Goal: Check status: Check status

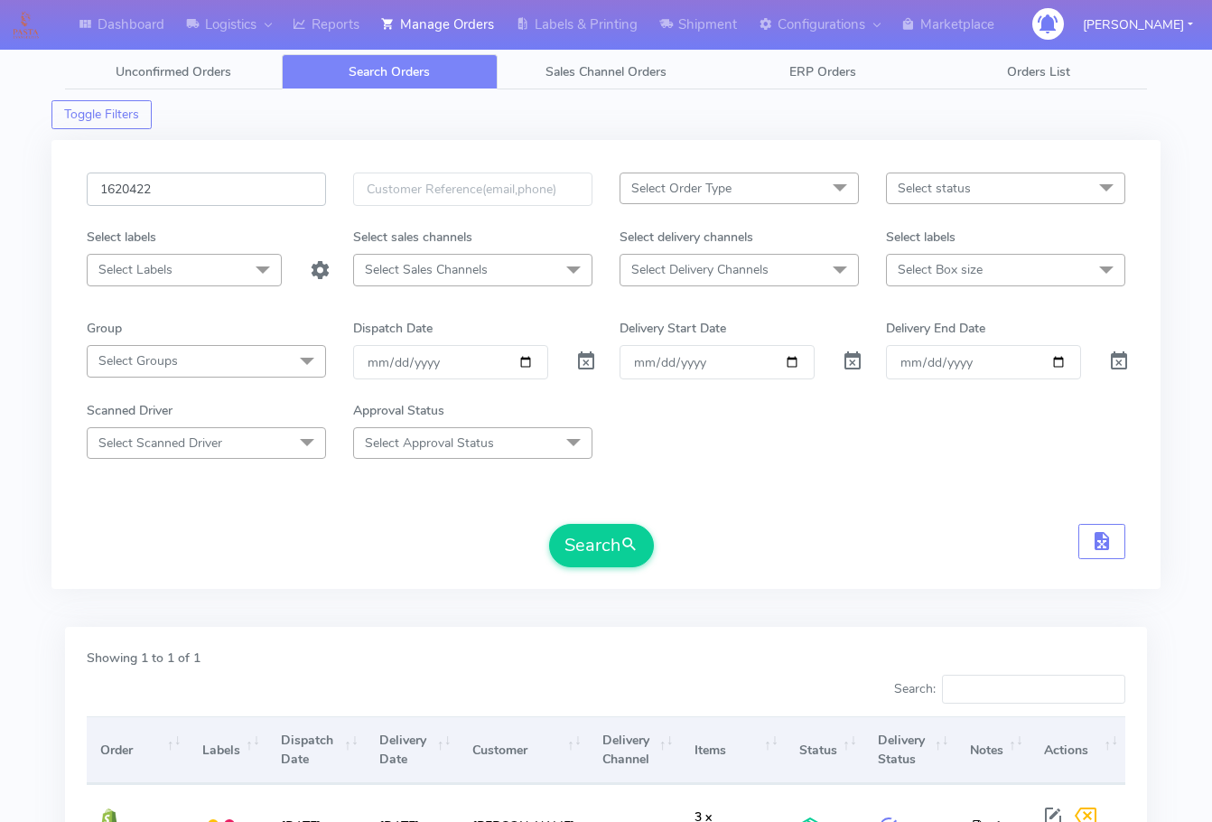
click at [215, 197] on input "1620422" at bounding box center [206, 188] width 239 height 33
paste input "2349"
type input "1622349"
click at [591, 536] on button "Search" at bounding box center [601, 545] width 105 height 43
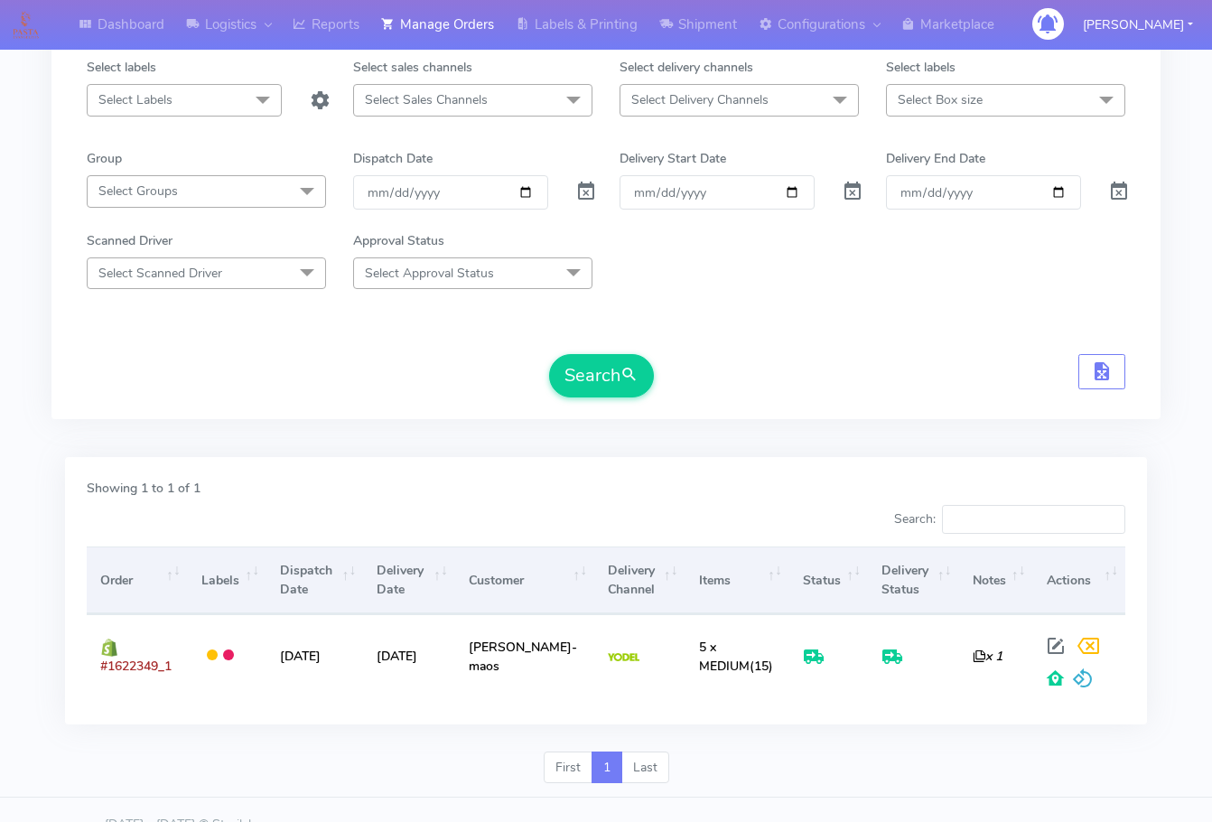
scroll to position [200, 0]
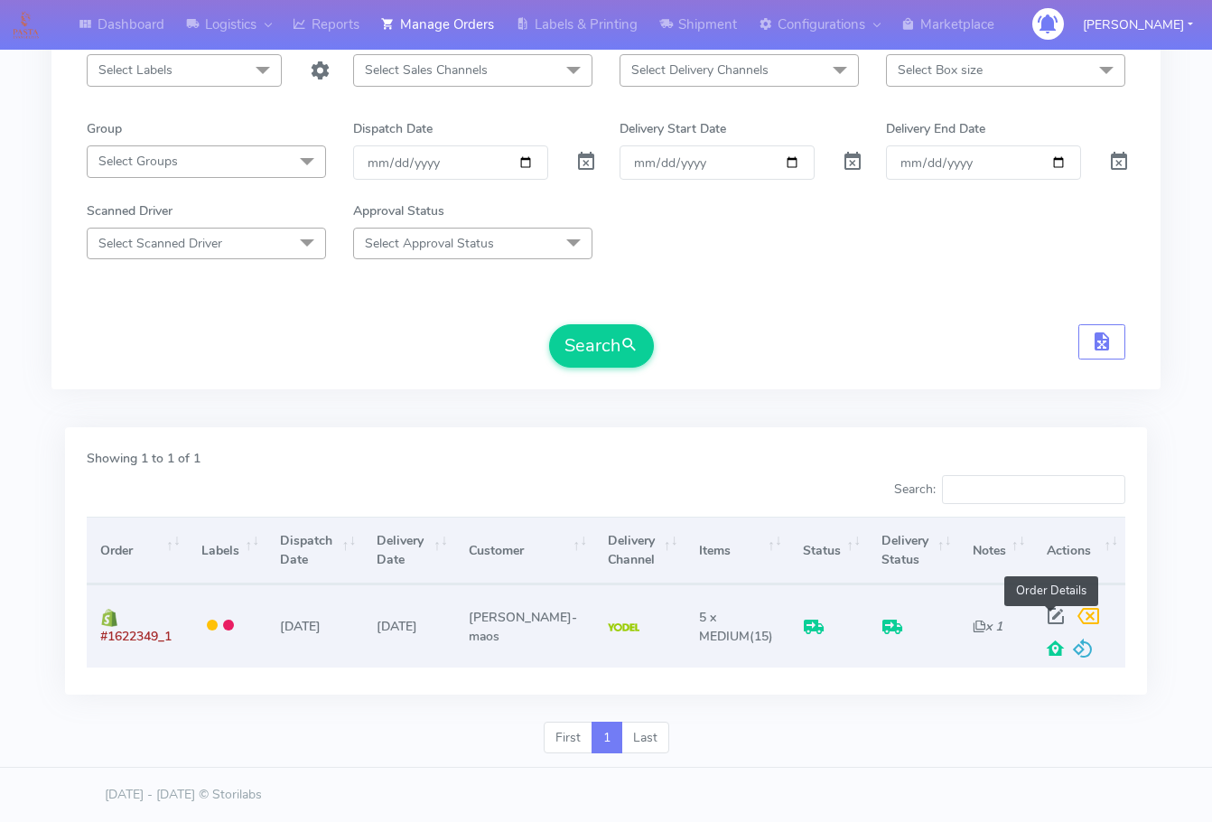
click at [1054, 613] on span at bounding box center [1055, 619] width 33 height 17
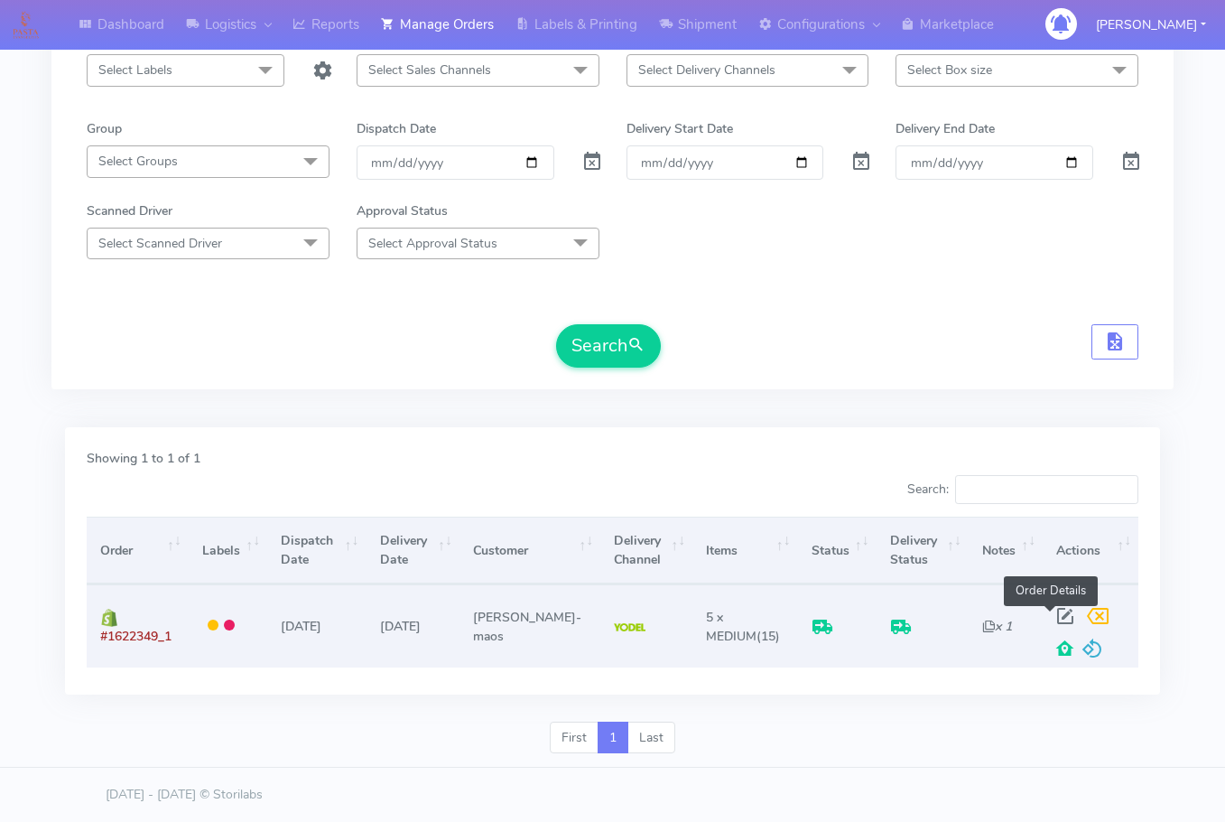
select select "5"
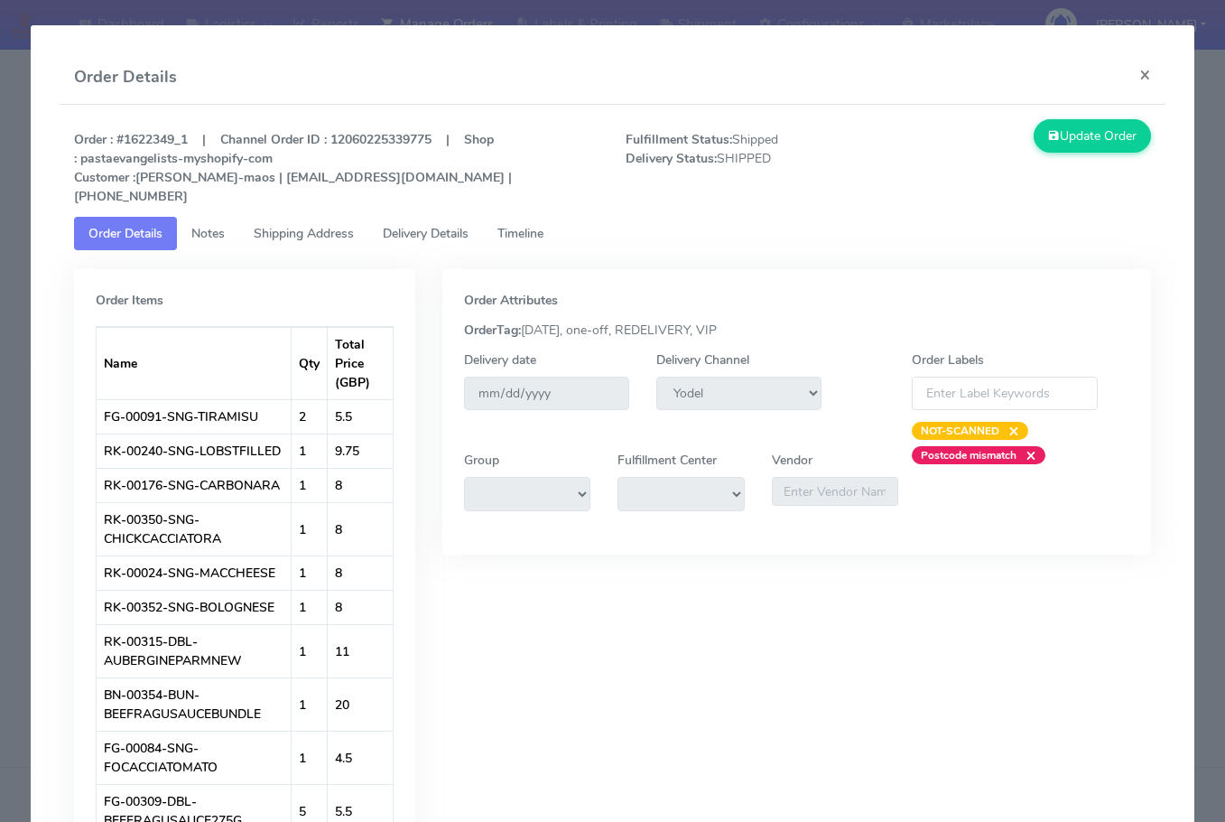
click at [299, 224] on link "Shipping Address" at bounding box center [303, 233] width 129 height 33
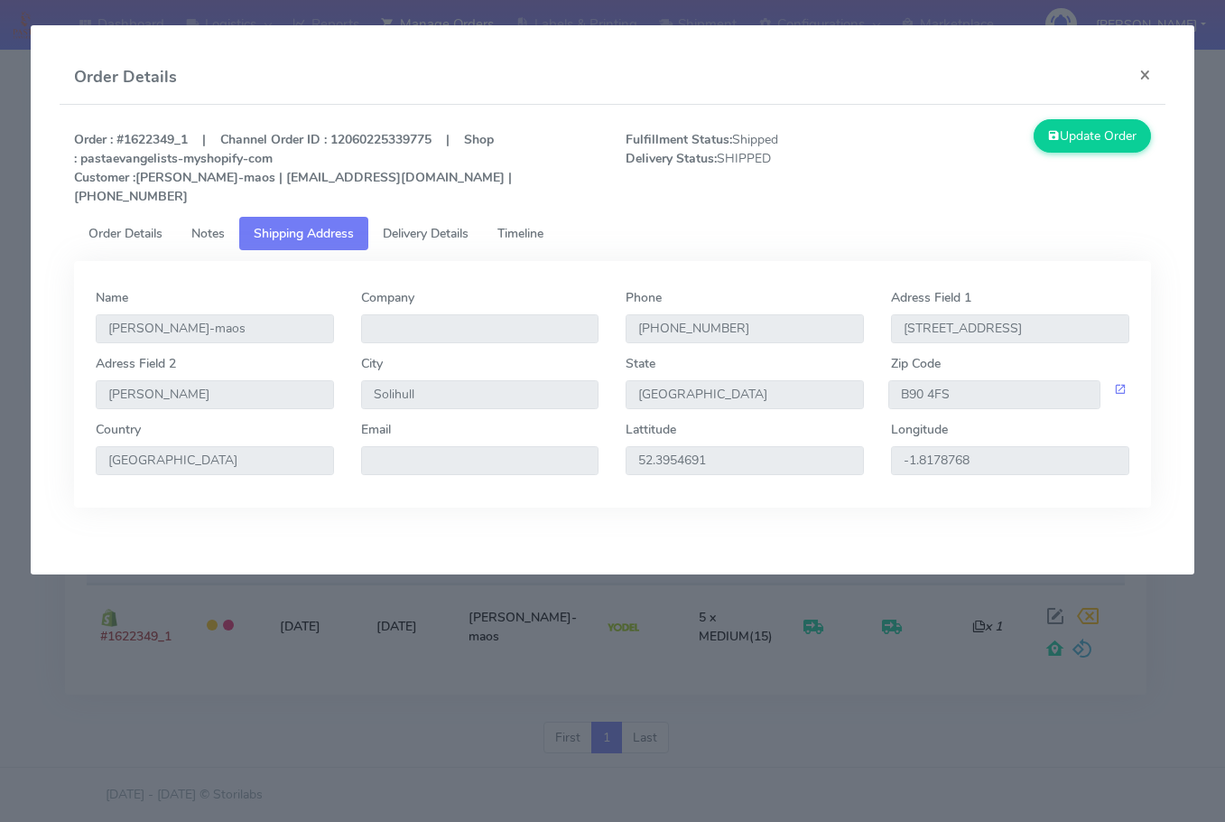
click at [428, 251] on tabset "Order Details Notes Shipping Address Delivery Details Timeline Order Items Name…" at bounding box center [612, 362] width 1077 height 291
click at [433, 232] on span "Delivery Details" at bounding box center [426, 233] width 86 height 17
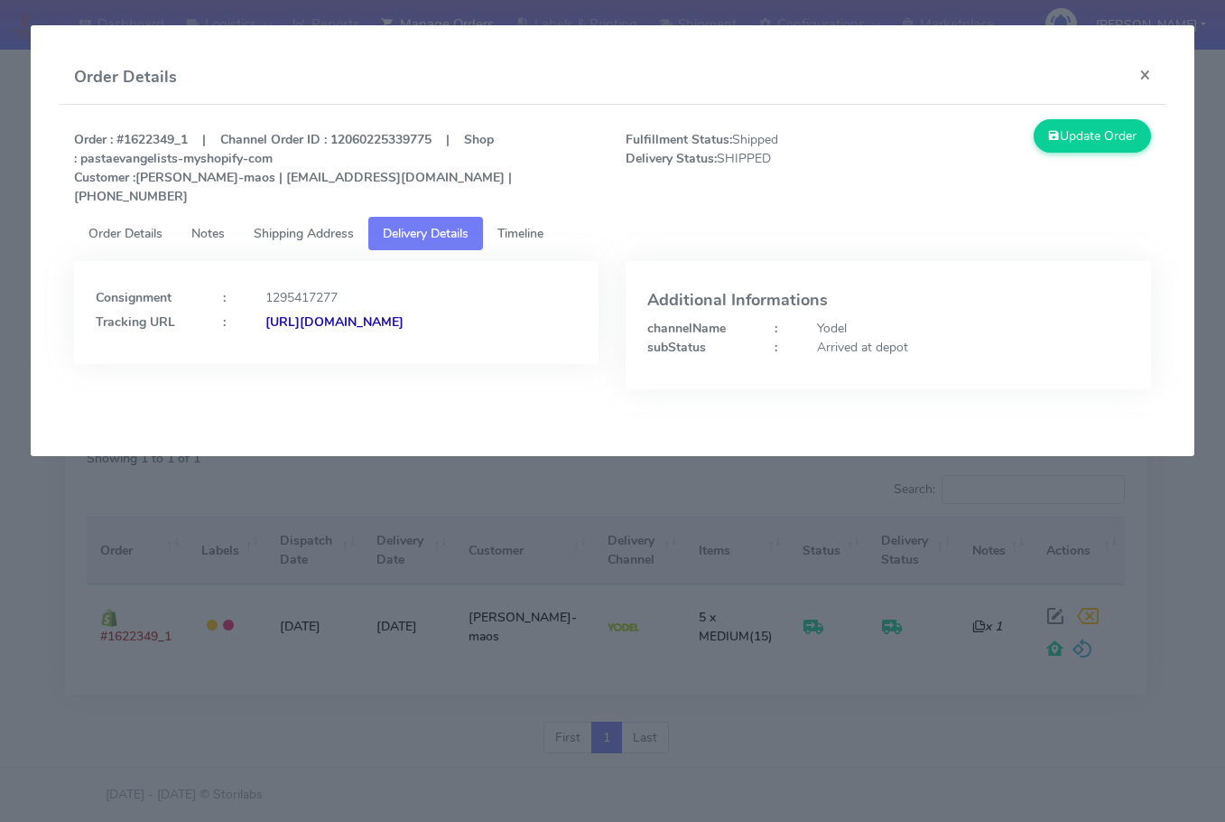
click at [333, 229] on span "Shipping Address" at bounding box center [304, 233] width 100 height 17
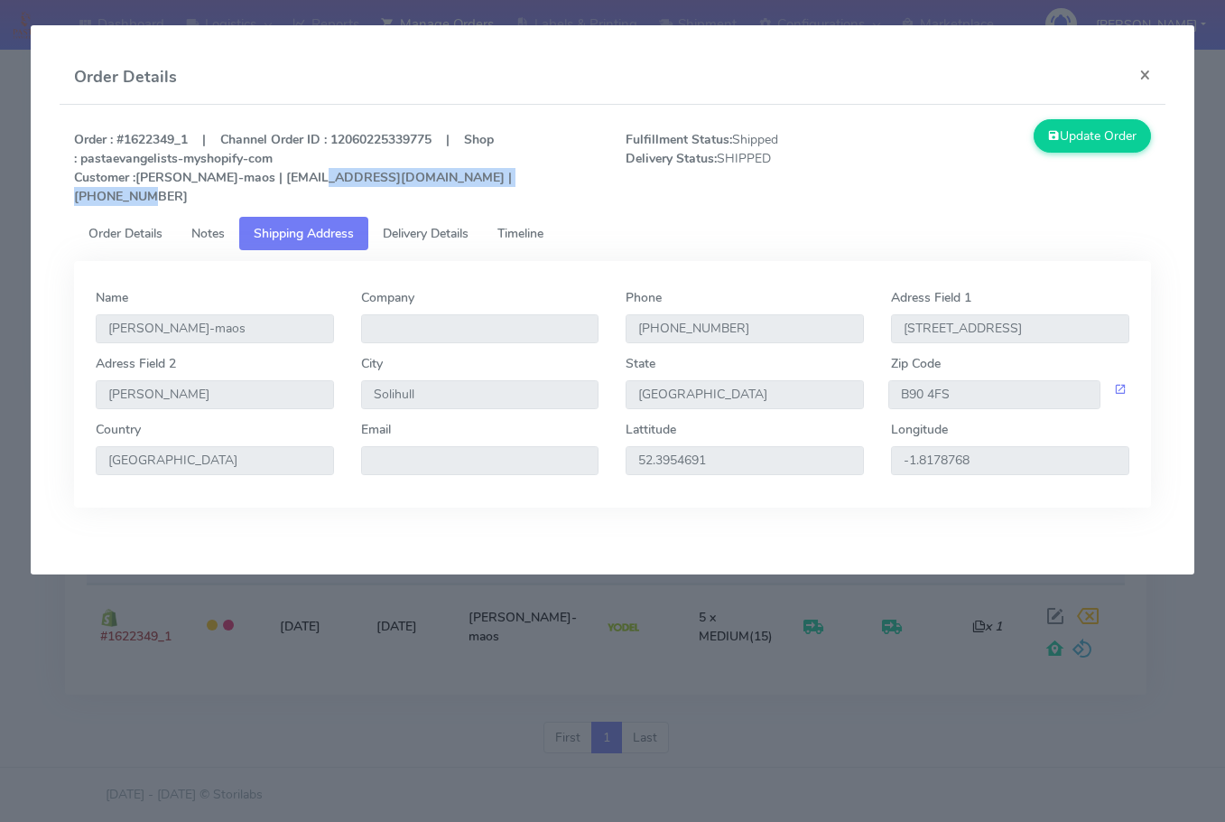
drag, startPoint x: 291, startPoint y: 174, endPoint x: 515, endPoint y: 181, distance: 224.0
click at [512, 181] on strong "Order : #1622349_1 | Channel Order ID : 12060225339775 | Shop : pastaevangelist…" at bounding box center [293, 168] width 438 height 74
click at [1147, 79] on button "×" at bounding box center [1145, 75] width 41 height 48
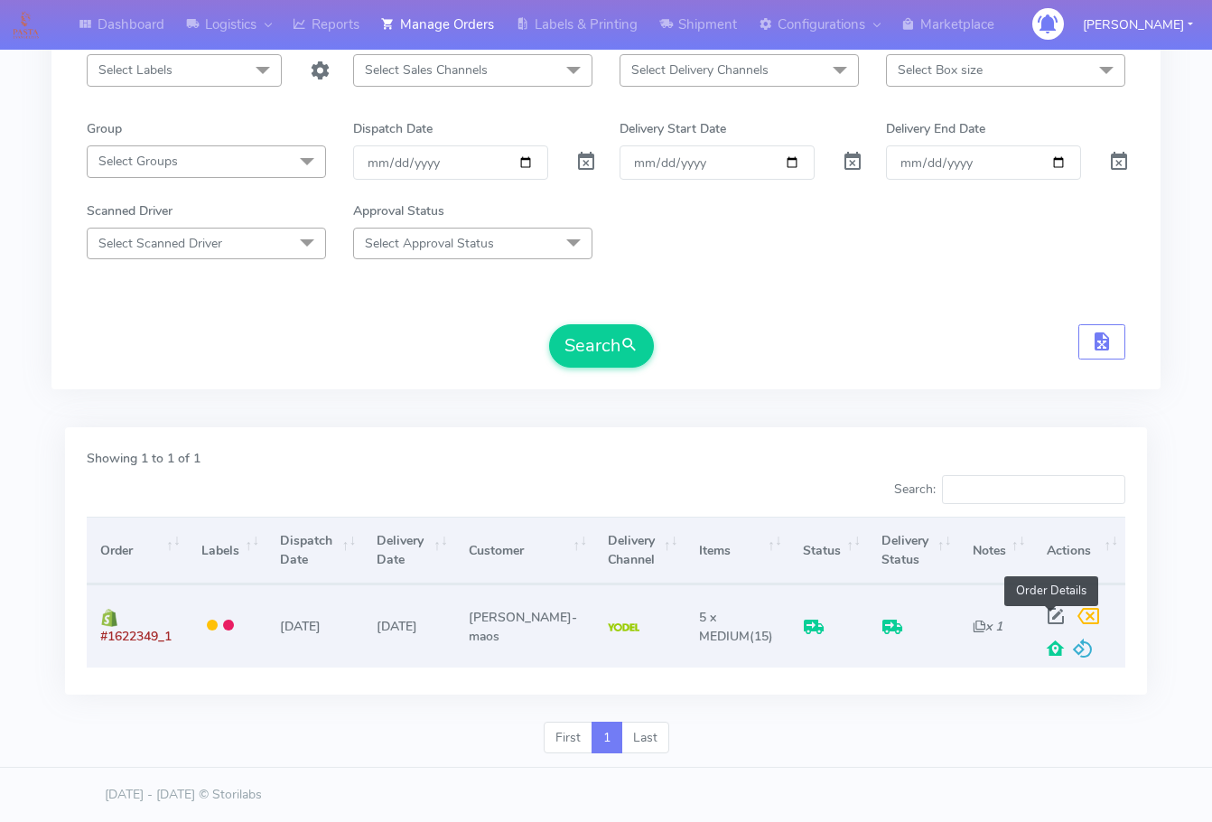
click at [1054, 616] on span at bounding box center [1055, 619] width 33 height 17
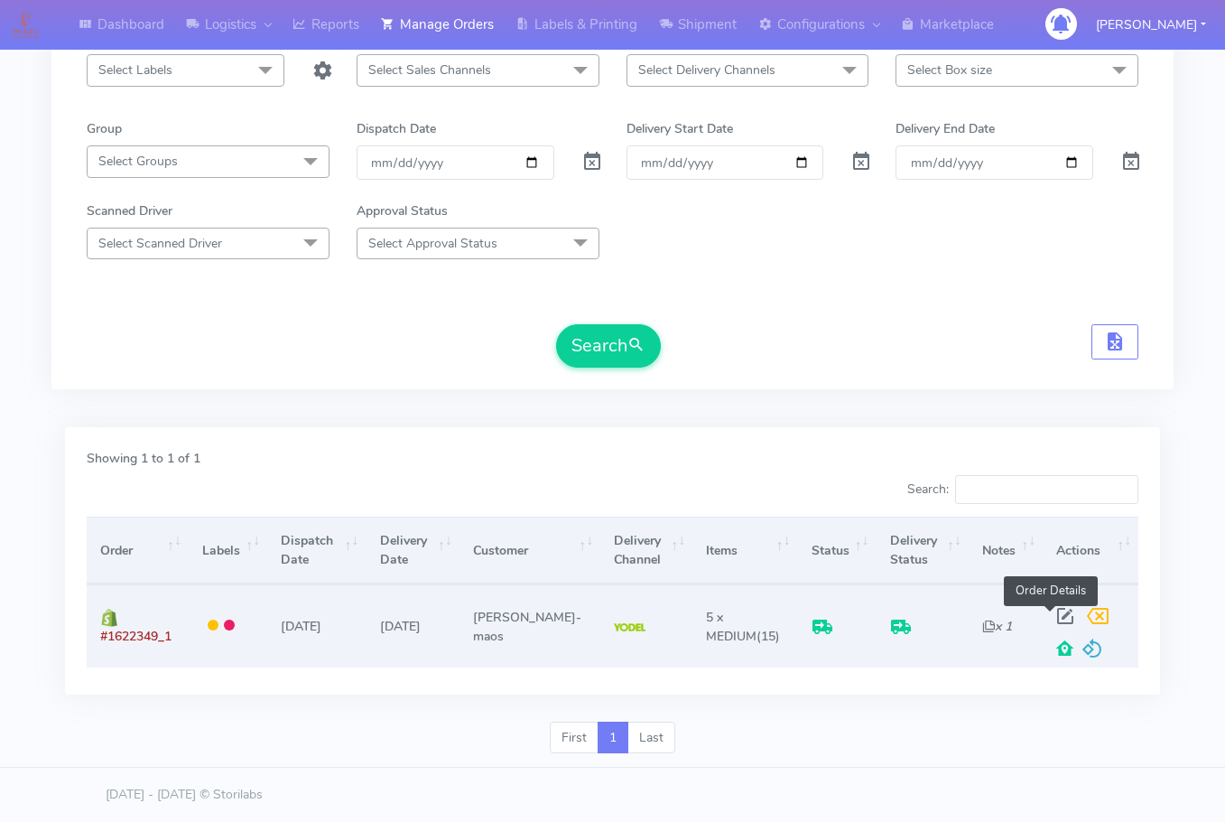
select select "5"
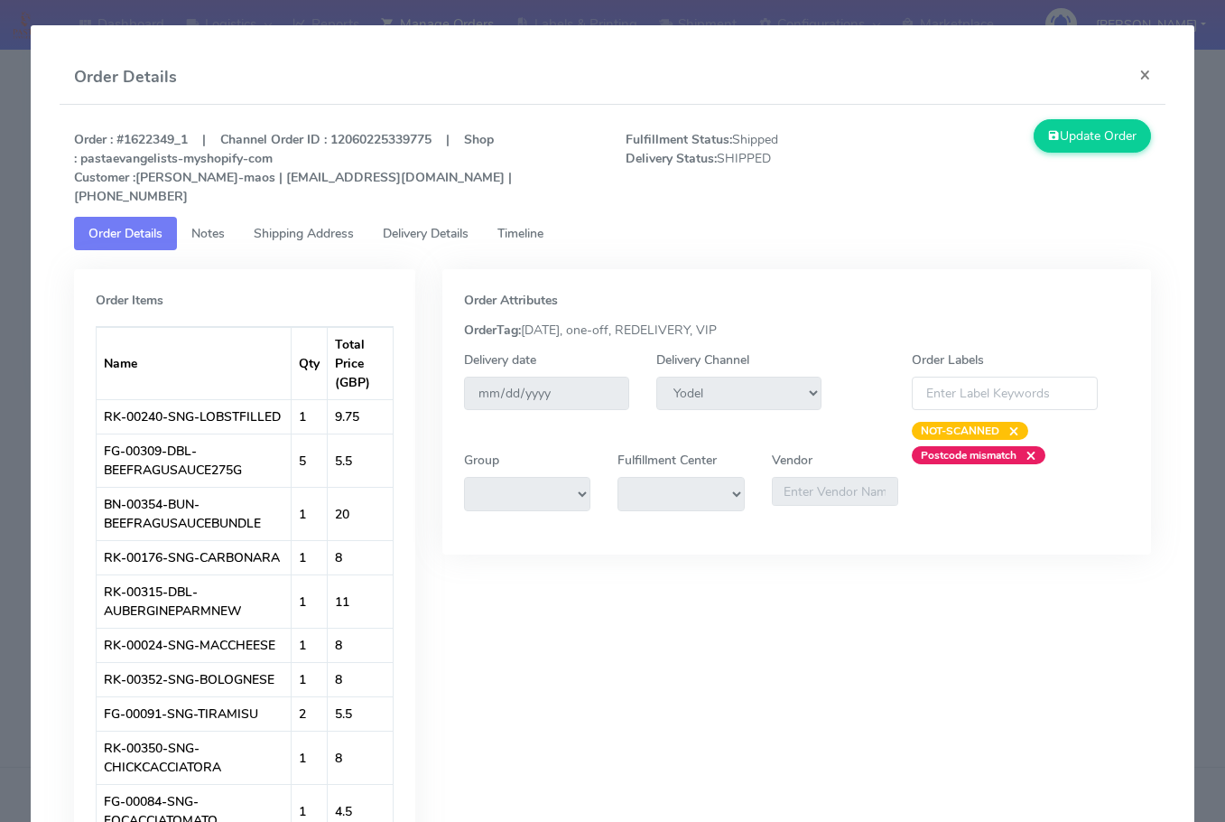
click at [320, 240] on span "Shipping Address" at bounding box center [304, 233] width 100 height 17
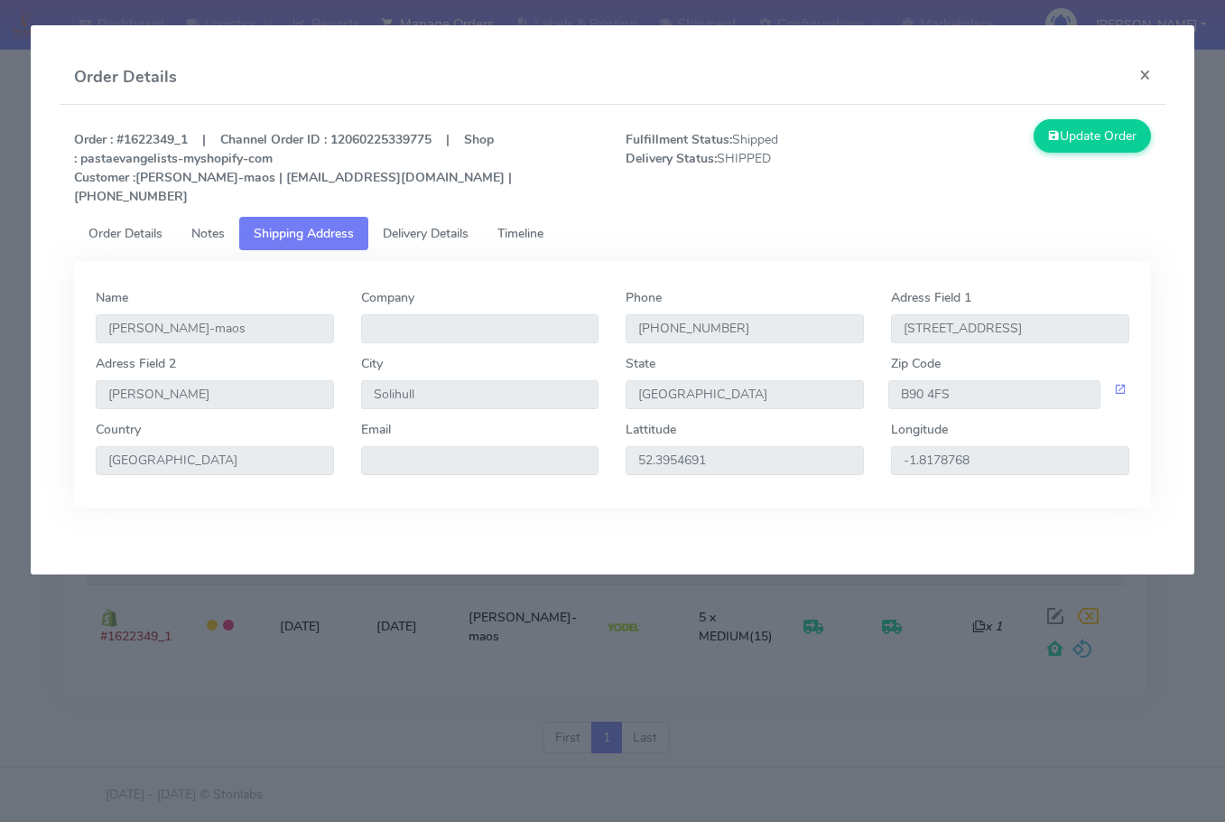
click at [433, 237] on span "Delivery Details" at bounding box center [426, 233] width 86 height 17
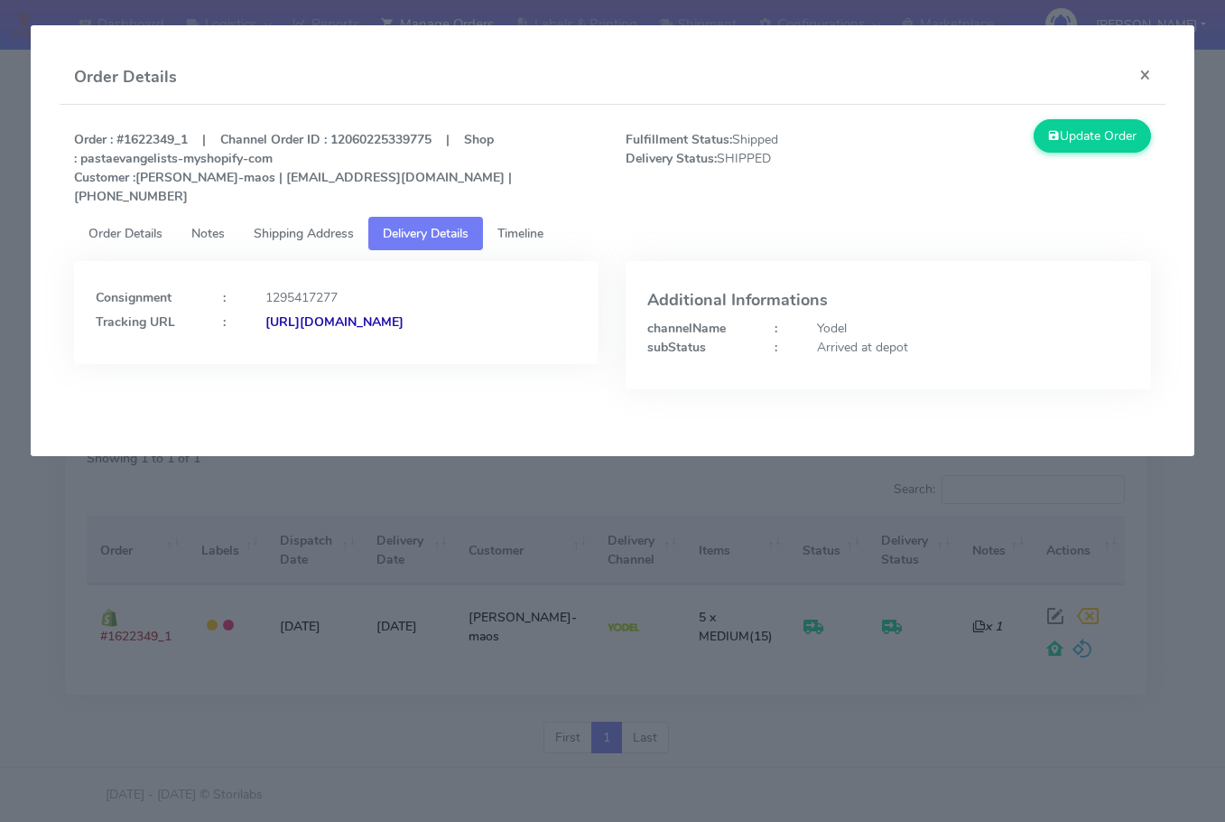
drag, startPoint x: 507, startPoint y: 368, endPoint x: 66, endPoint y: 377, distance: 440.7
click at [66, 377] on div "Consignment : 1295417277 Tracking URL : [URL][DOMAIN_NAME]" at bounding box center [336, 338] width 552 height 155
copy strong "[URL][DOMAIN_NAME]"
click at [1134, 79] on button "×" at bounding box center [1145, 75] width 41 height 48
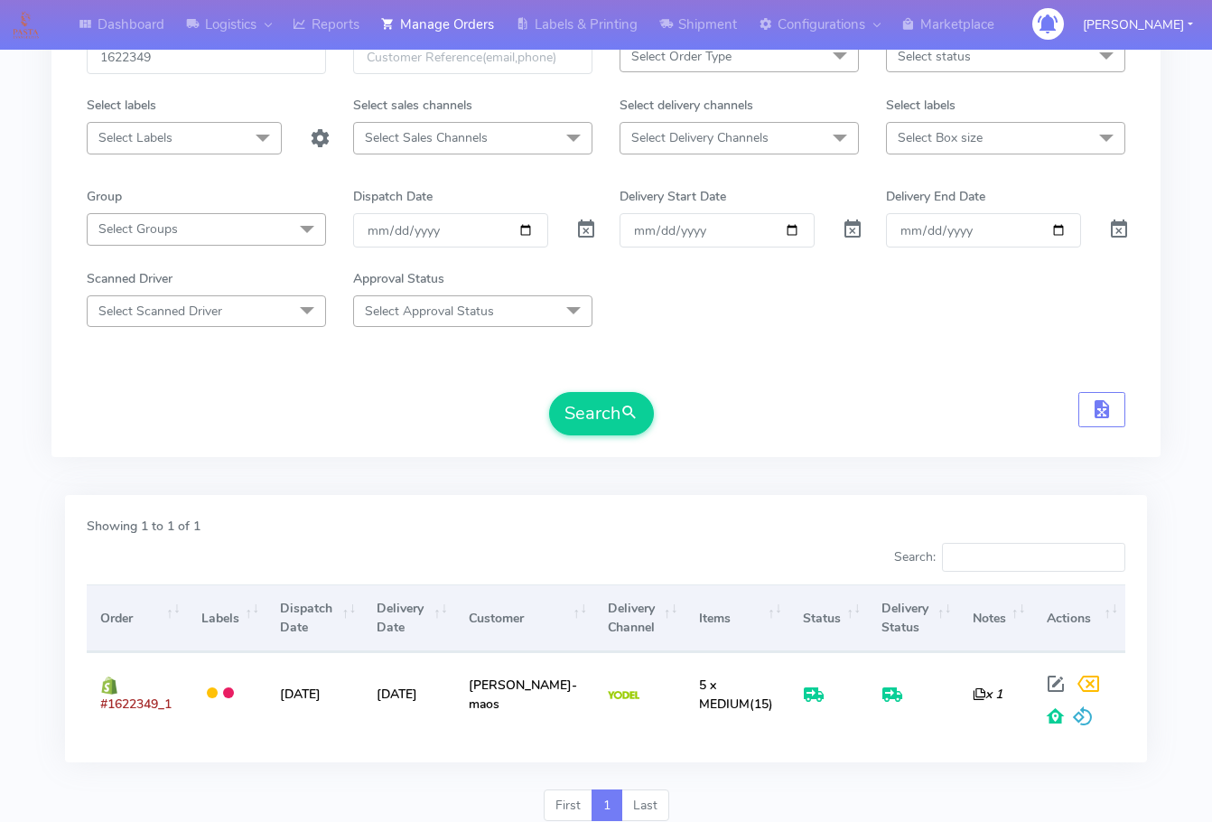
scroll to position [0, 0]
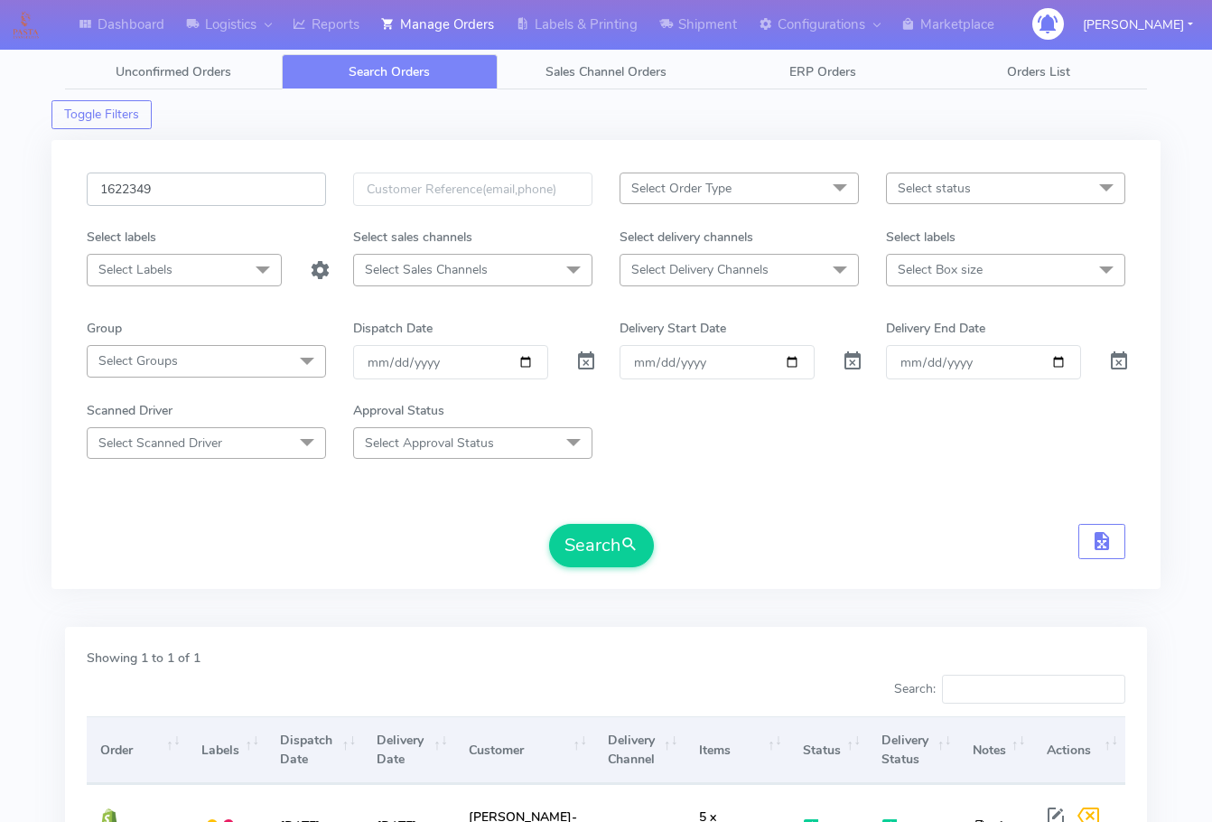
click at [189, 193] on input "1622349" at bounding box center [206, 188] width 239 height 33
paste input "19865"
click at [592, 565] on button "Search" at bounding box center [601, 545] width 105 height 43
drag, startPoint x: 228, startPoint y: 194, endPoint x: 244, endPoint y: 256, distance: 63.5
click at [228, 194] on input "1619865" at bounding box center [206, 188] width 239 height 33
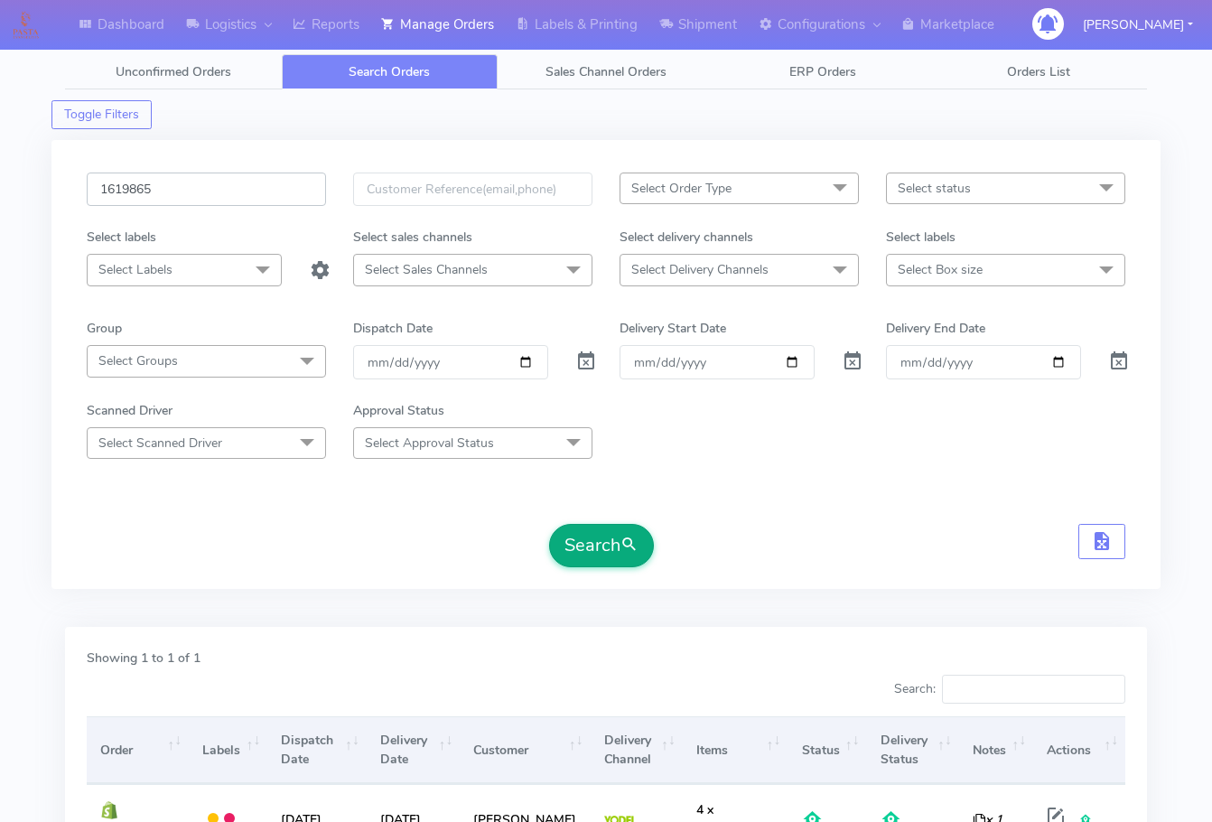
paste input "21567"
type input "1621567"
click at [612, 555] on button "Search" at bounding box center [601, 545] width 105 height 43
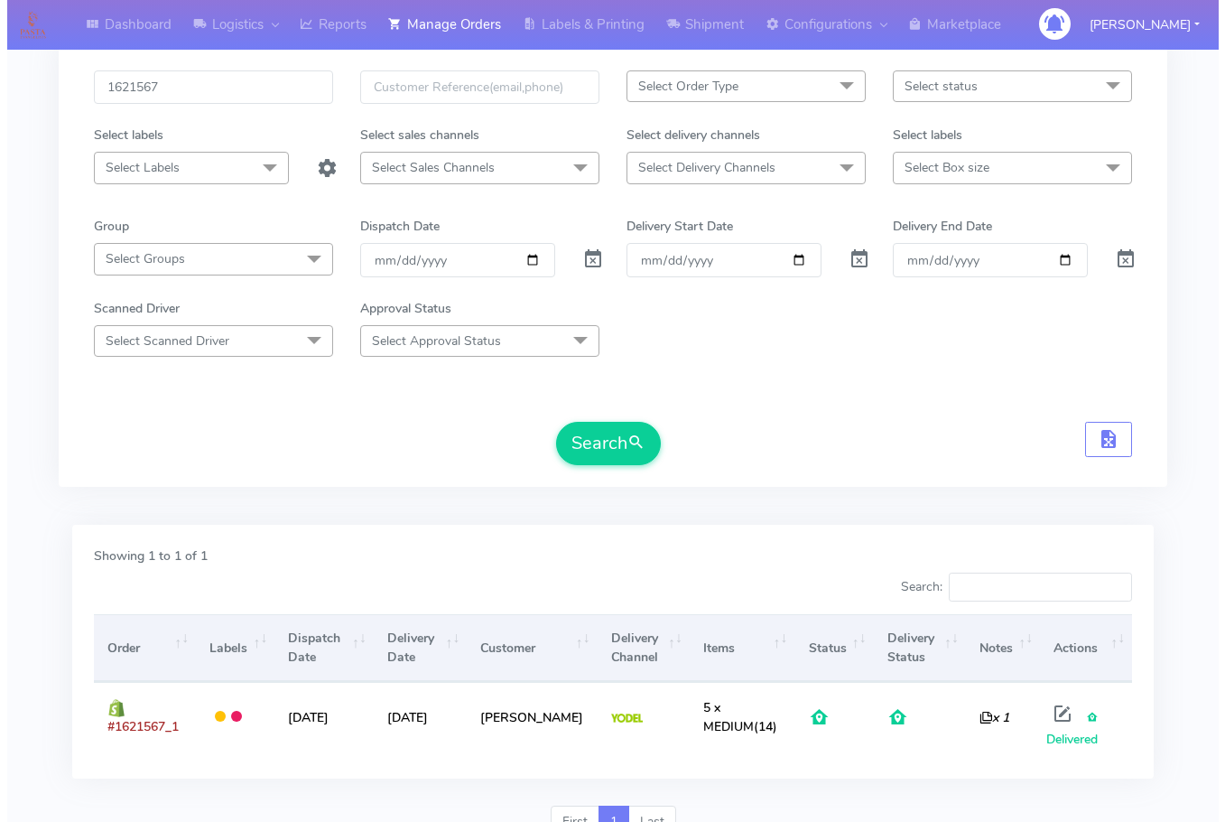
scroll to position [186, 0]
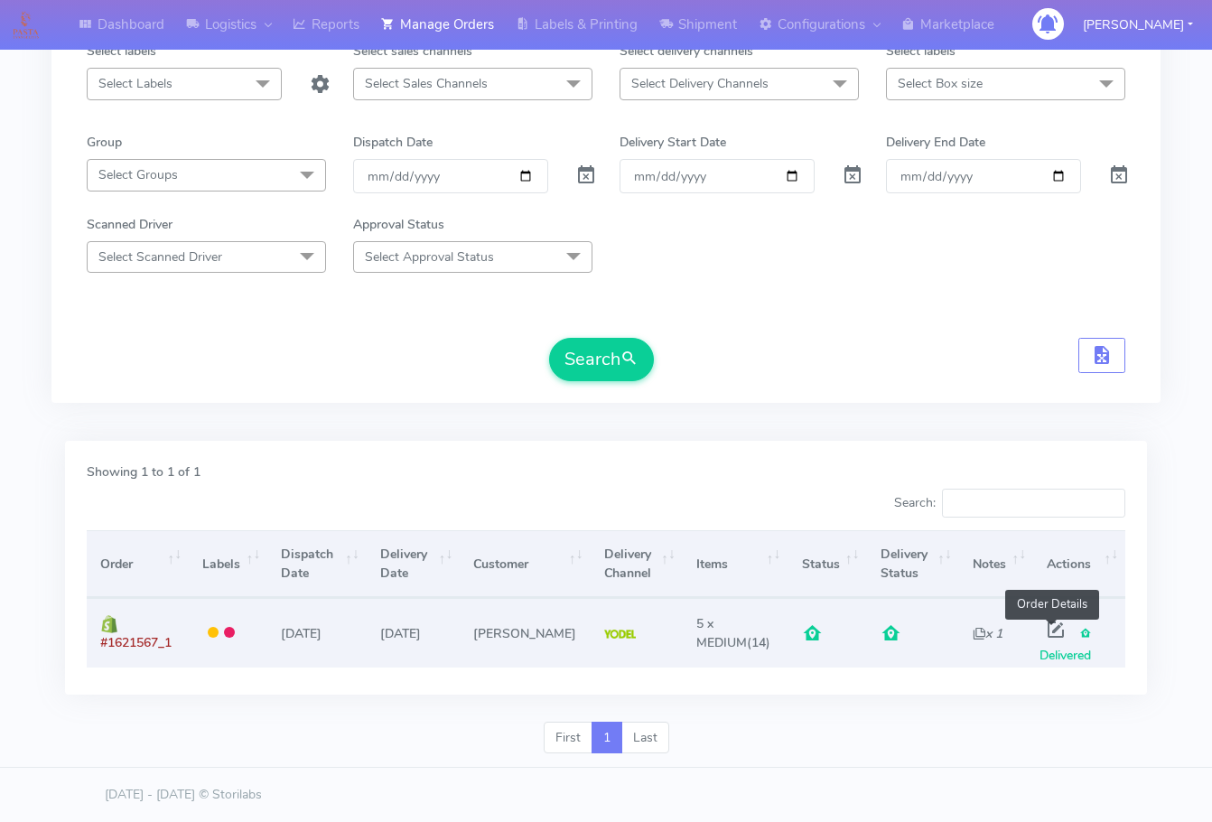
click at [1057, 625] on span at bounding box center [1055, 633] width 33 height 17
select select "5"
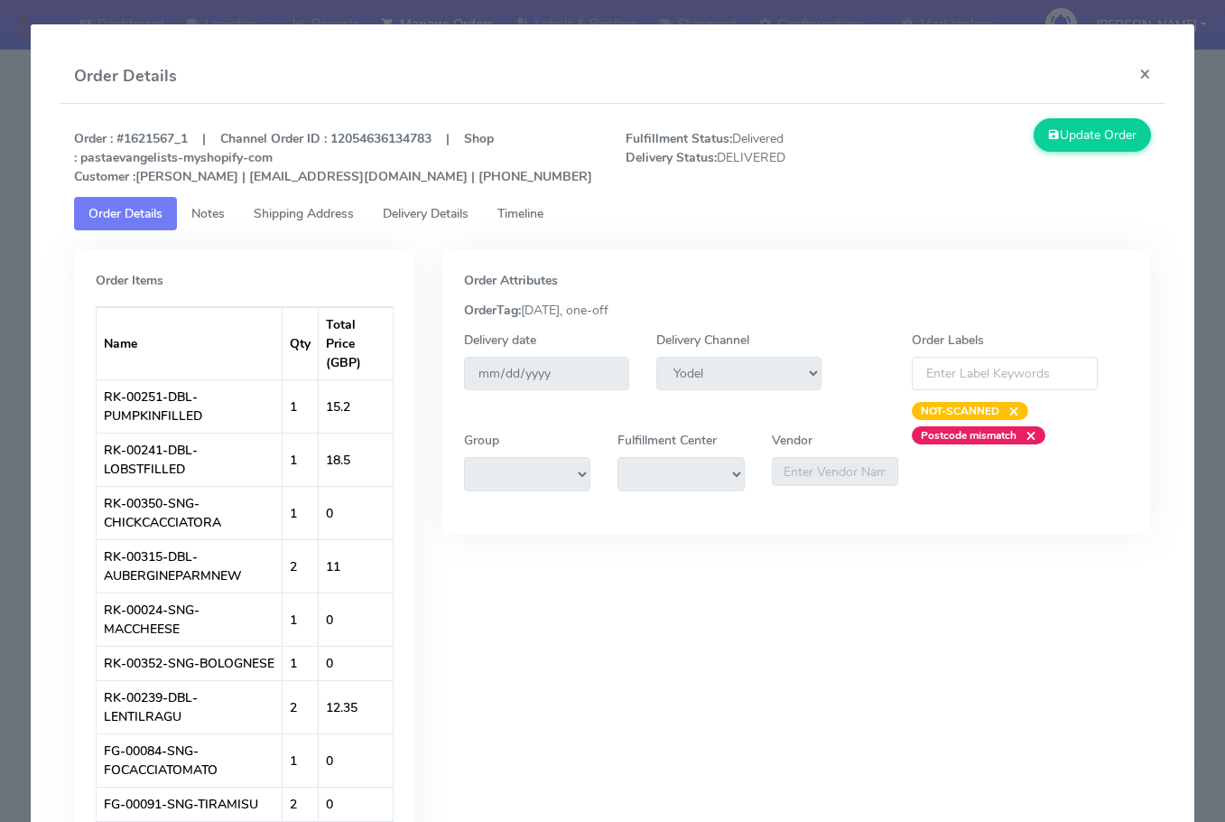
scroll to position [0, 0]
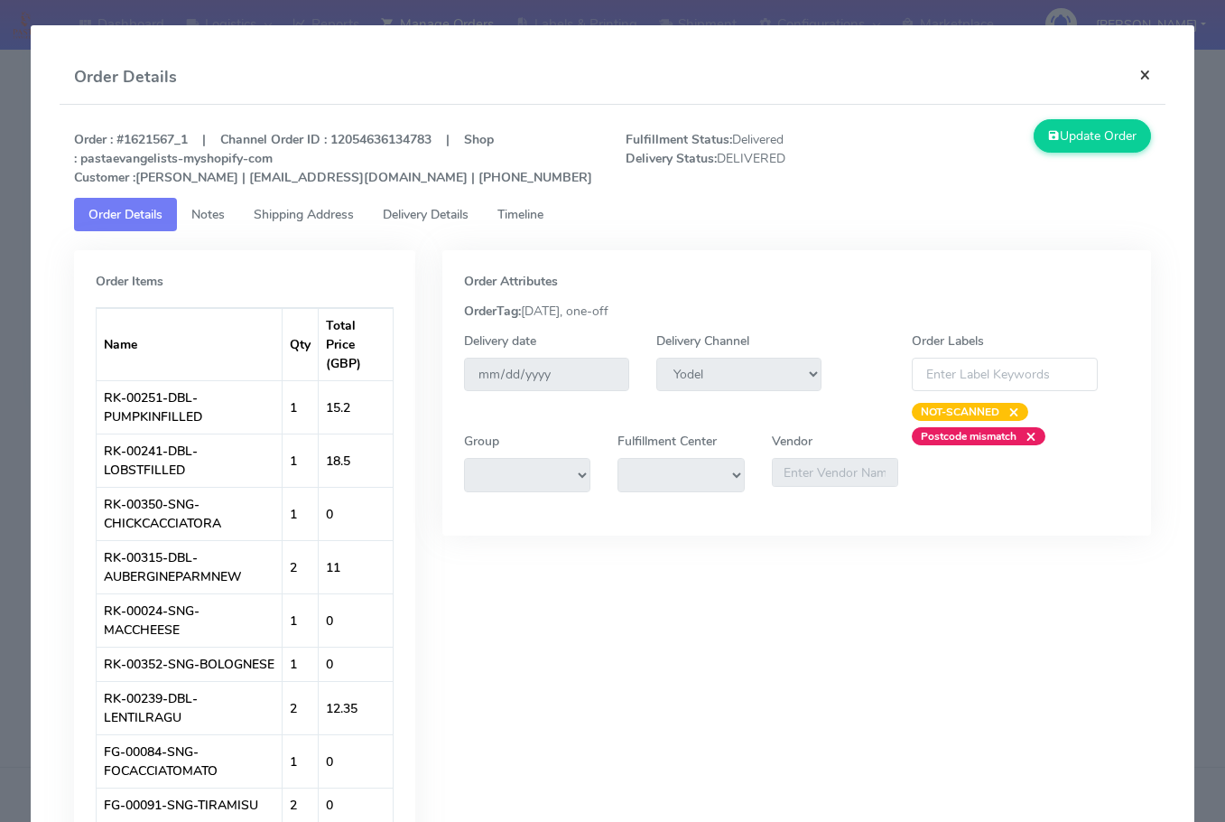
click at [1134, 65] on button "×" at bounding box center [1145, 75] width 41 height 48
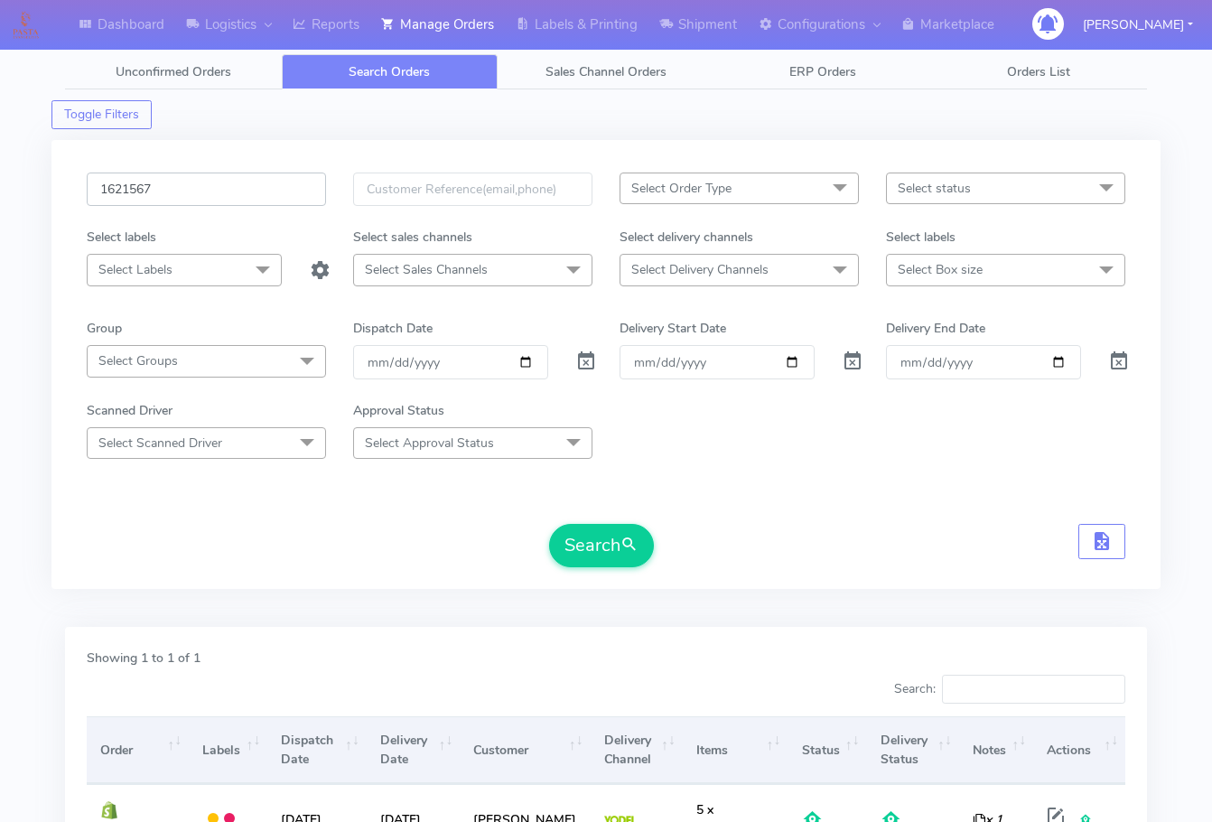
click at [235, 185] on input "1621567" at bounding box center [206, 188] width 239 height 33
paste input "18546"
click at [593, 537] on button "Search" at bounding box center [601, 545] width 105 height 43
click at [191, 190] on input "1618546" at bounding box center [206, 188] width 239 height 33
paste input "20792"
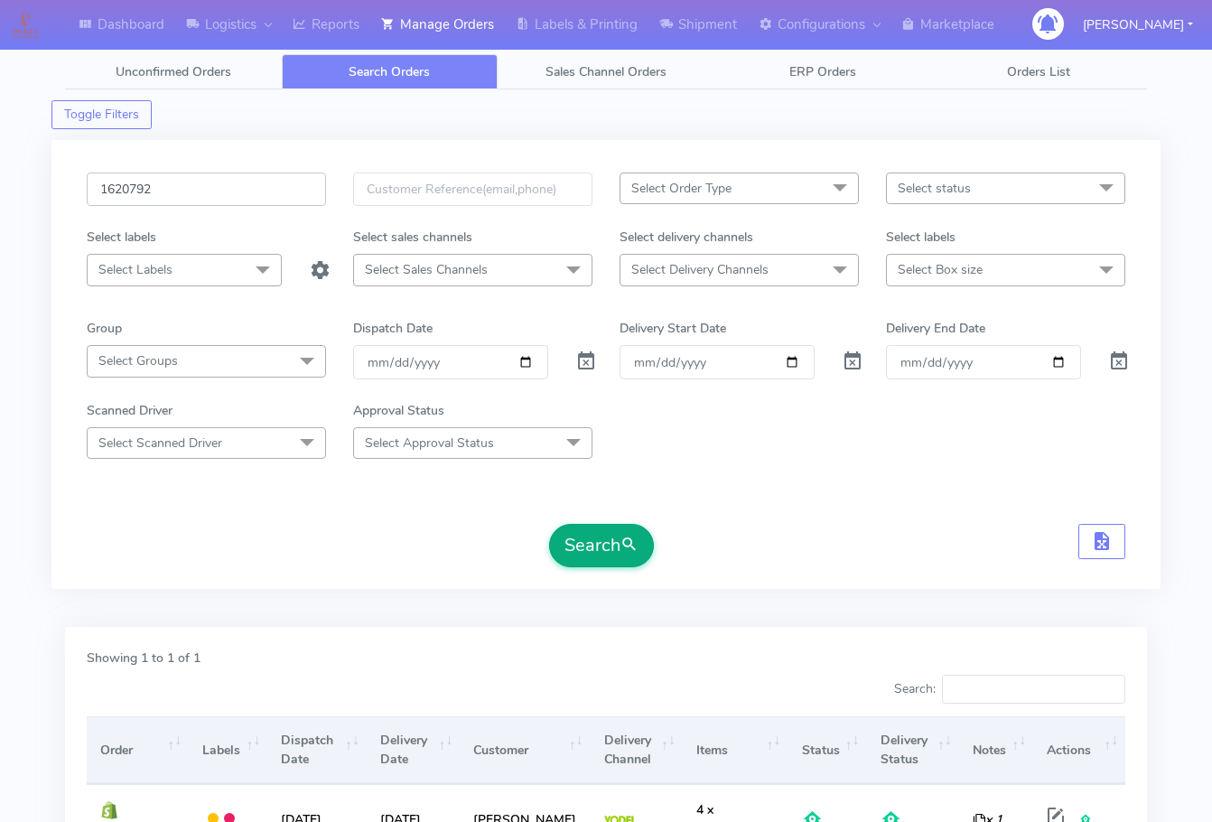
type input "1620792"
click at [591, 526] on button "Search" at bounding box center [601, 545] width 105 height 43
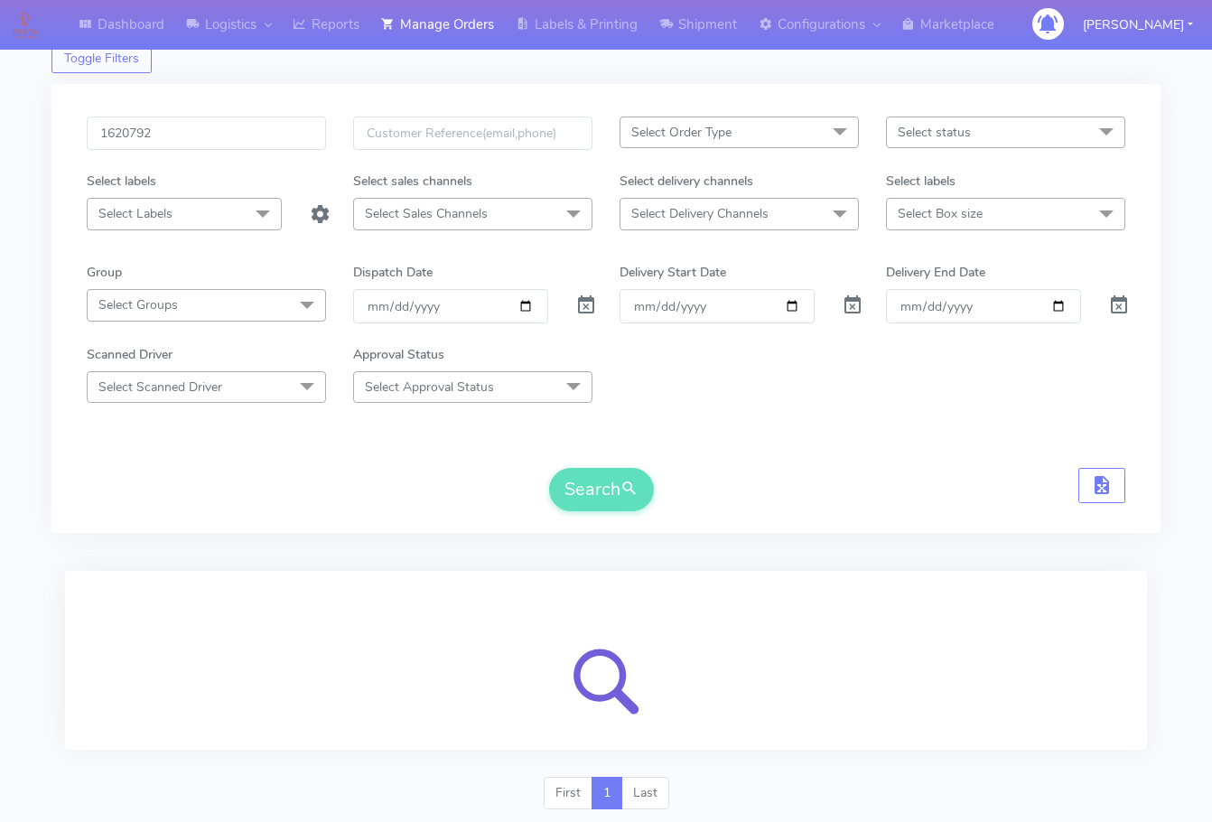
scroll to position [112, 0]
